Goal: Check status: Check status

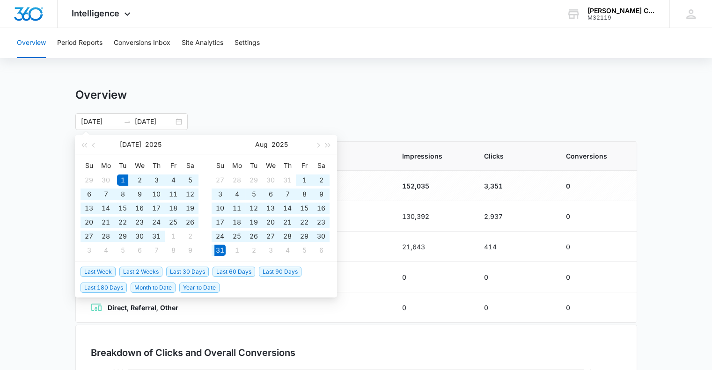
click at [226, 97] on div "Overview" at bounding box center [356, 95] width 562 height 14
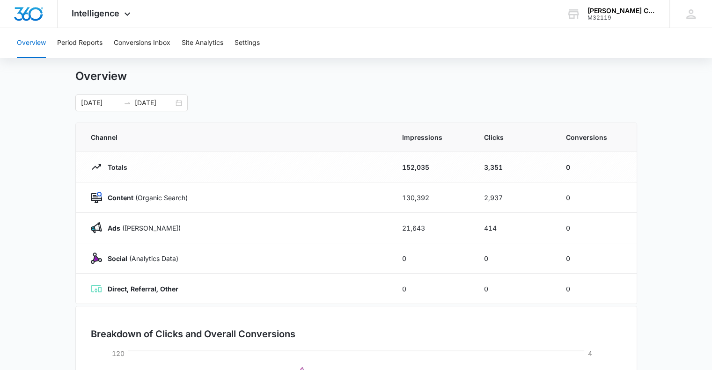
scroll to position [16, 0]
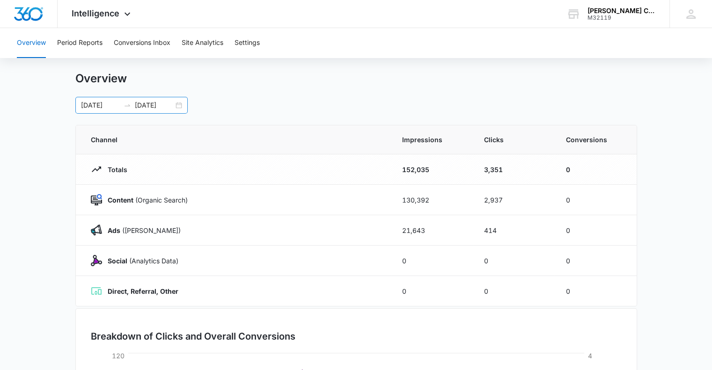
click at [174, 101] on div "[DATE] [DATE]" at bounding box center [131, 105] width 112 height 17
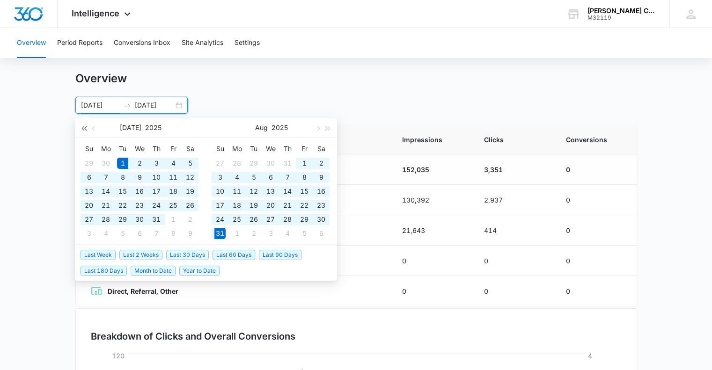
click at [84, 126] on button "button" at bounding box center [84, 127] width 10 height 19
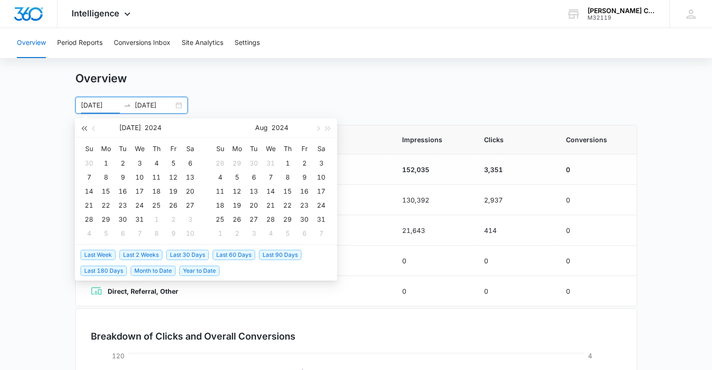
click at [84, 126] on button "button" at bounding box center [84, 127] width 10 height 19
click at [330, 131] on button "button" at bounding box center [328, 127] width 10 height 19
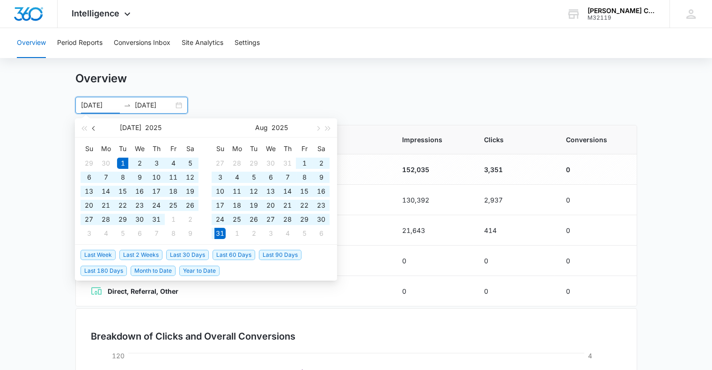
click at [95, 127] on span "button" at bounding box center [94, 128] width 5 height 5
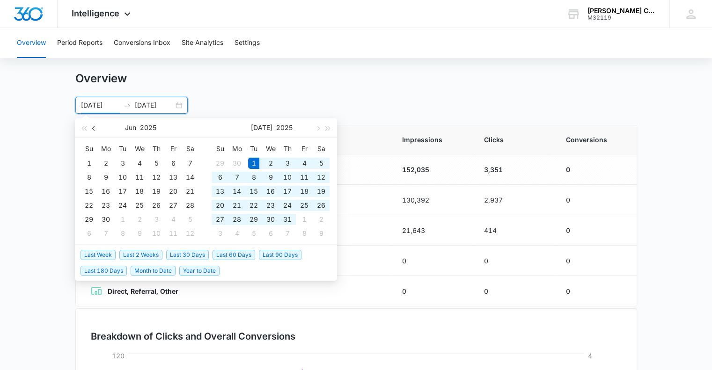
click at [95, 127] on span "button" at bounding box center [94, 128] width 5 height 5
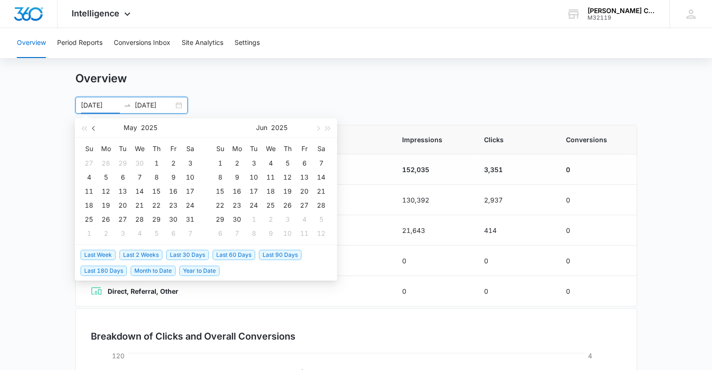
click at [90, 132] on button "button" at bounding box center [94, 127] width 10 height 19
type input "[DATE]"
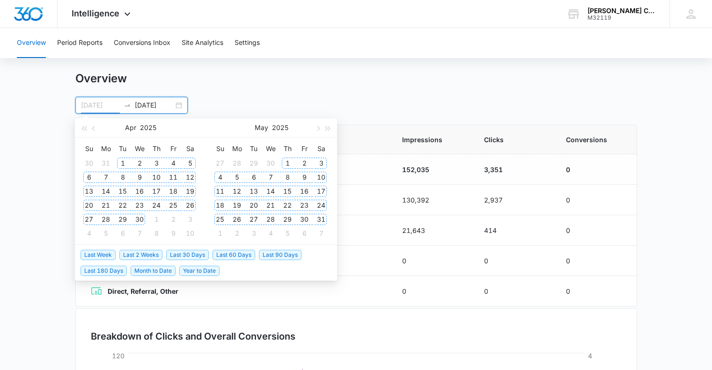
click at [123, 162] on div "1" at bounding box center [122, 163] width 11 height 11
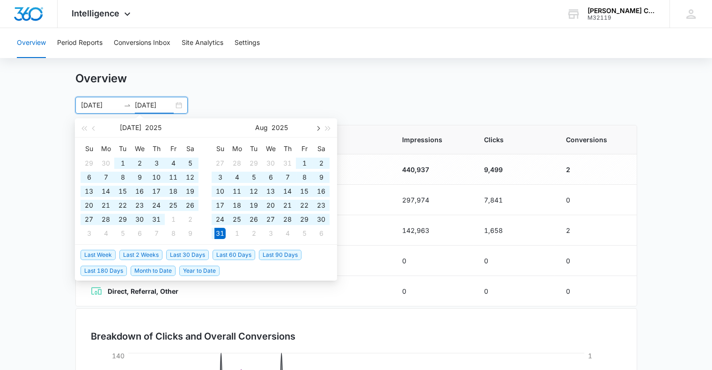
click at [314, 125] on button "button" at bounding box center [317, 127] width 10 height 19
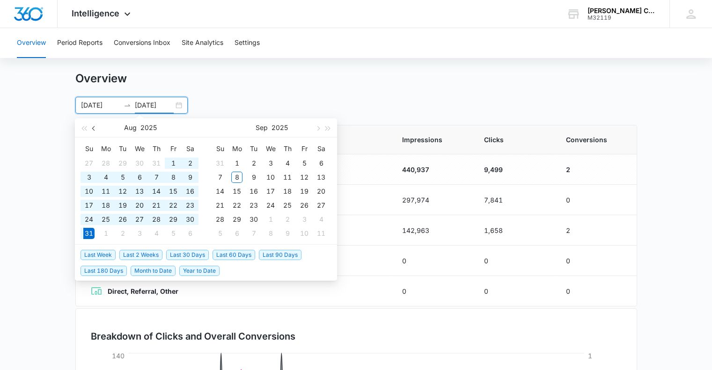
click at [95, 125] on button "button" at bounding box center [94, 127] width 10 height 19
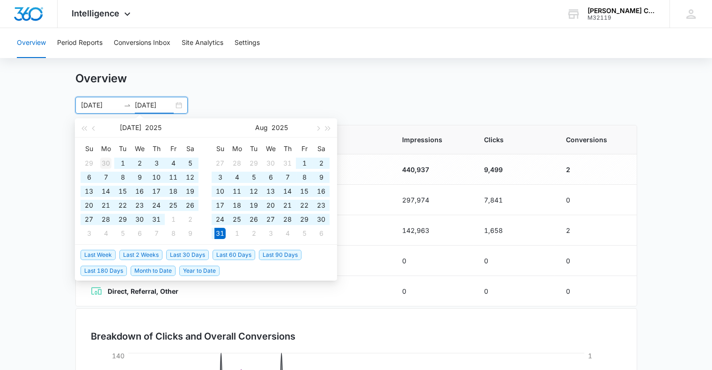
type input "[DATE]"
click at [105, 160] on div "30" at bounding box center [105, 163] width 11 height 11
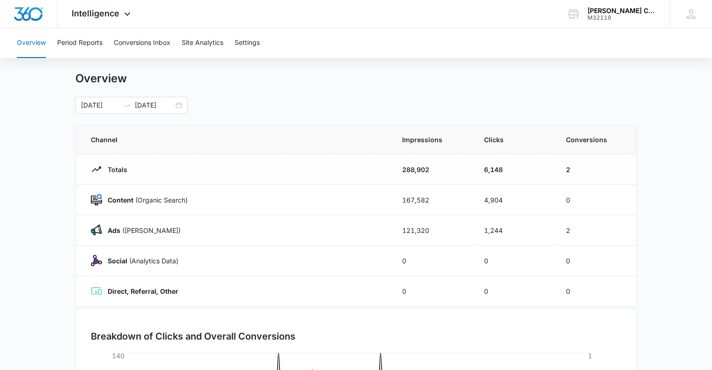
click at [234, 91] on div "Overview [DATE] [DATE] [DATE] Su Mo Tu We Th Fr Sa 1 2 3 4 5 6 7 8 9 10 11 12 1…" at bounding box center [356, 93] width 562 height 42
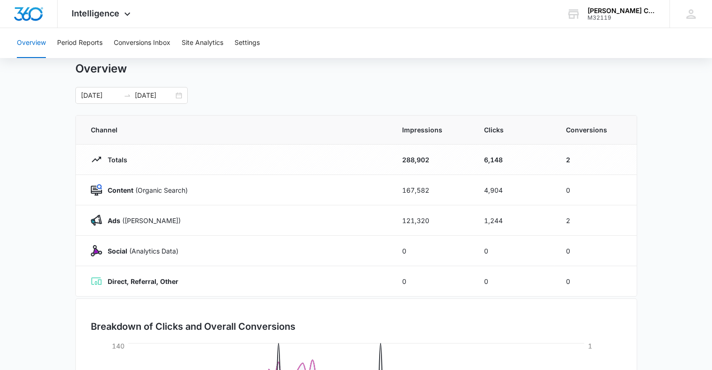
scroll to position [0, 0]
